Goal: Information Seeking & Learning: Understand process/instructions

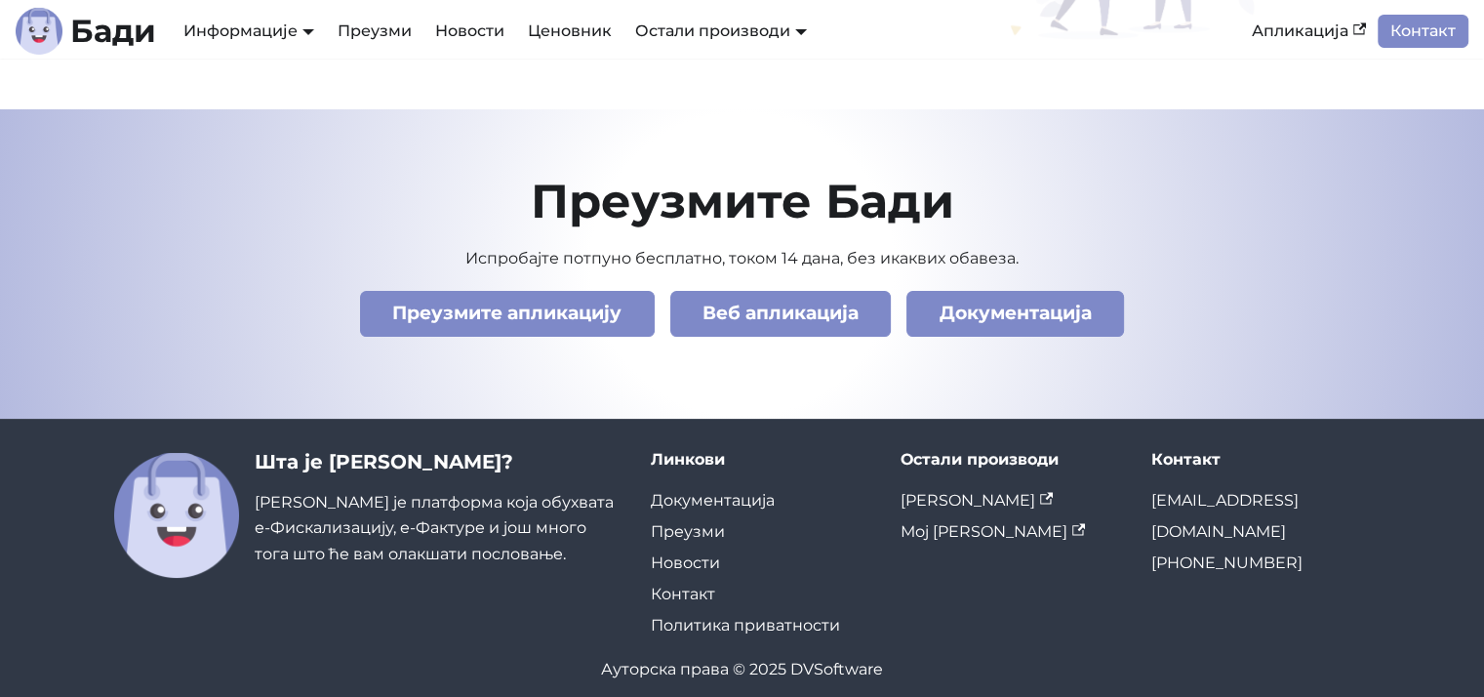
scroll to position [6878, 0]
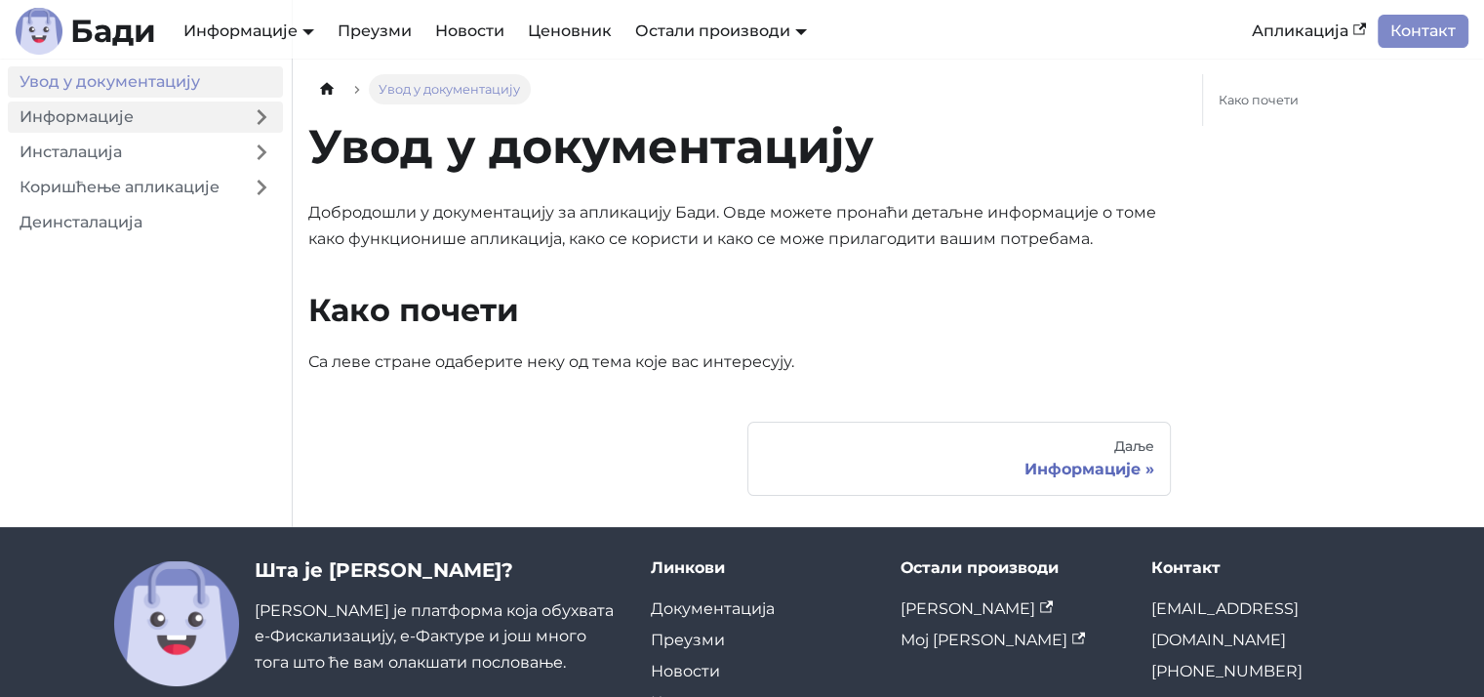
click at [190, 116] on link "Информације" at bounding box center [124, 116] width 232 height 31
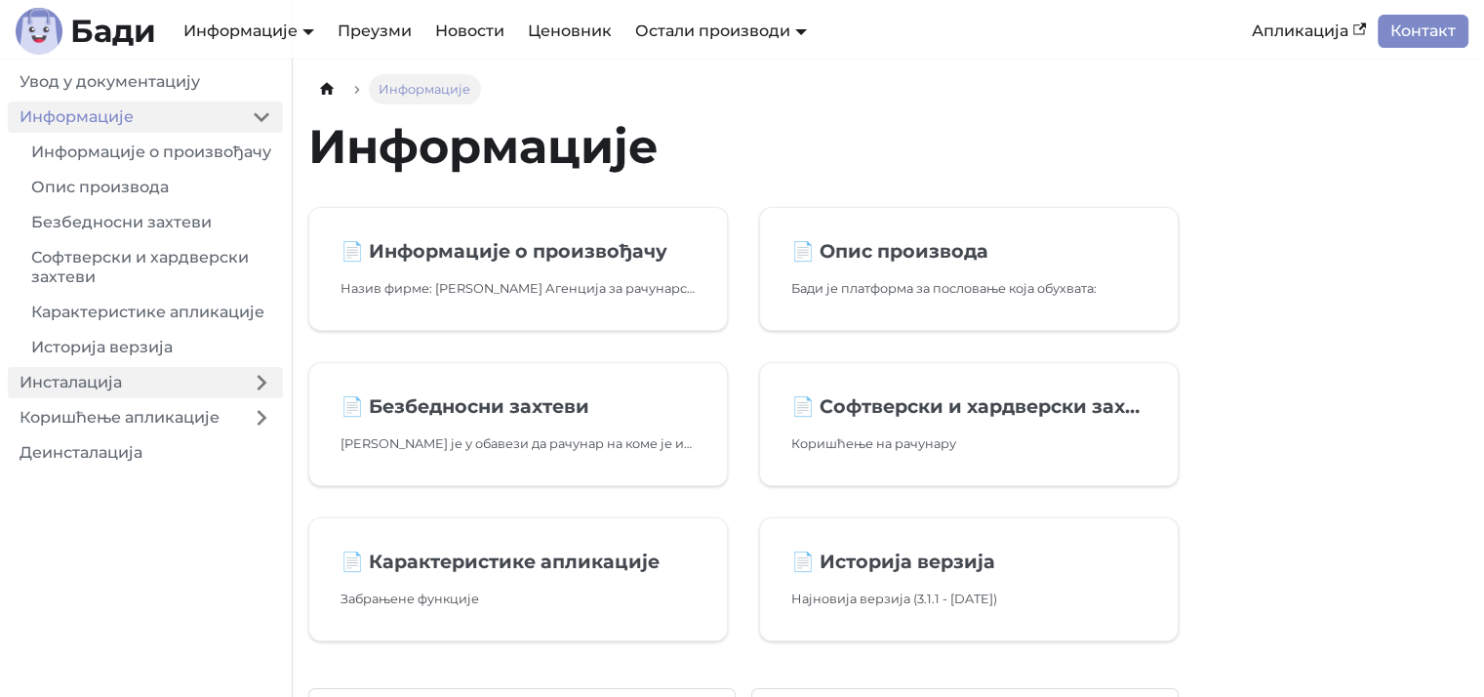
click at [164, 398] on link "Инсталација" at bounding box center [124, 382] width 232 height 31
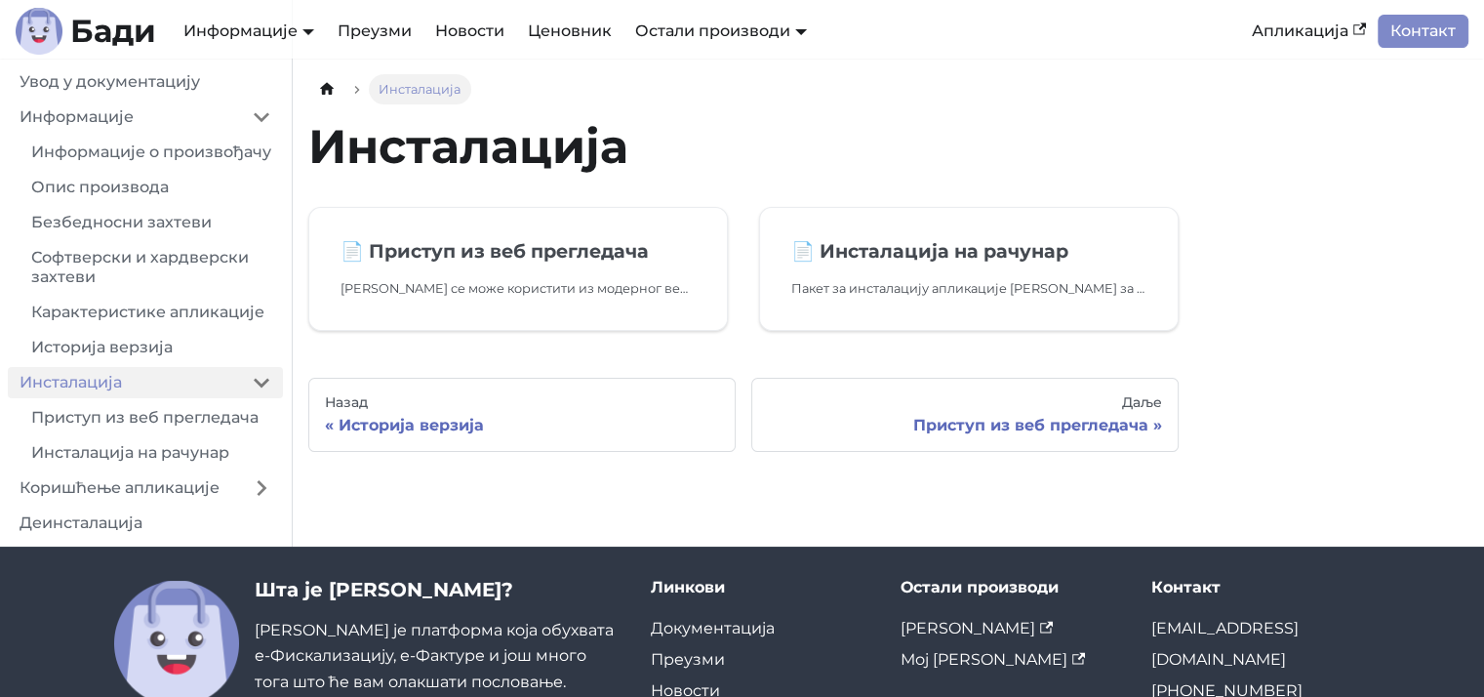
click at [170, 490] on ul "Увод у документацију Информације Информације о произвођачу Опис производа Безбе…" at bounding box center [145, 302] width 275 height 472
click at [170, 503] on link "Коришћење апликације" at bounding box center [124, 487] width 232 height 31
